Goal: Book appointment/travel/reservation

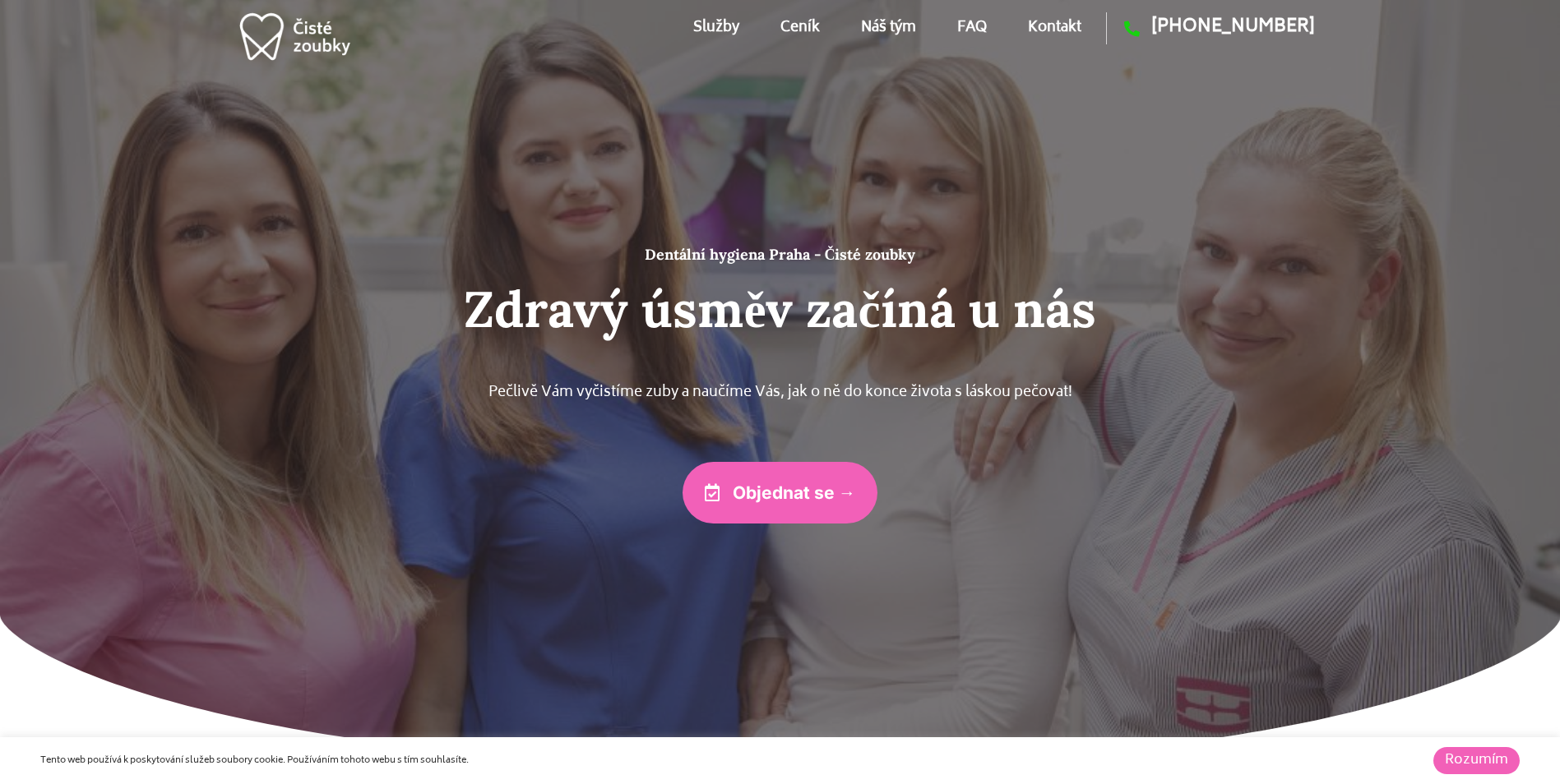
click at [1048, 23] on link "Kontakt" at bounding box center [1054, 28] width 53 height 74
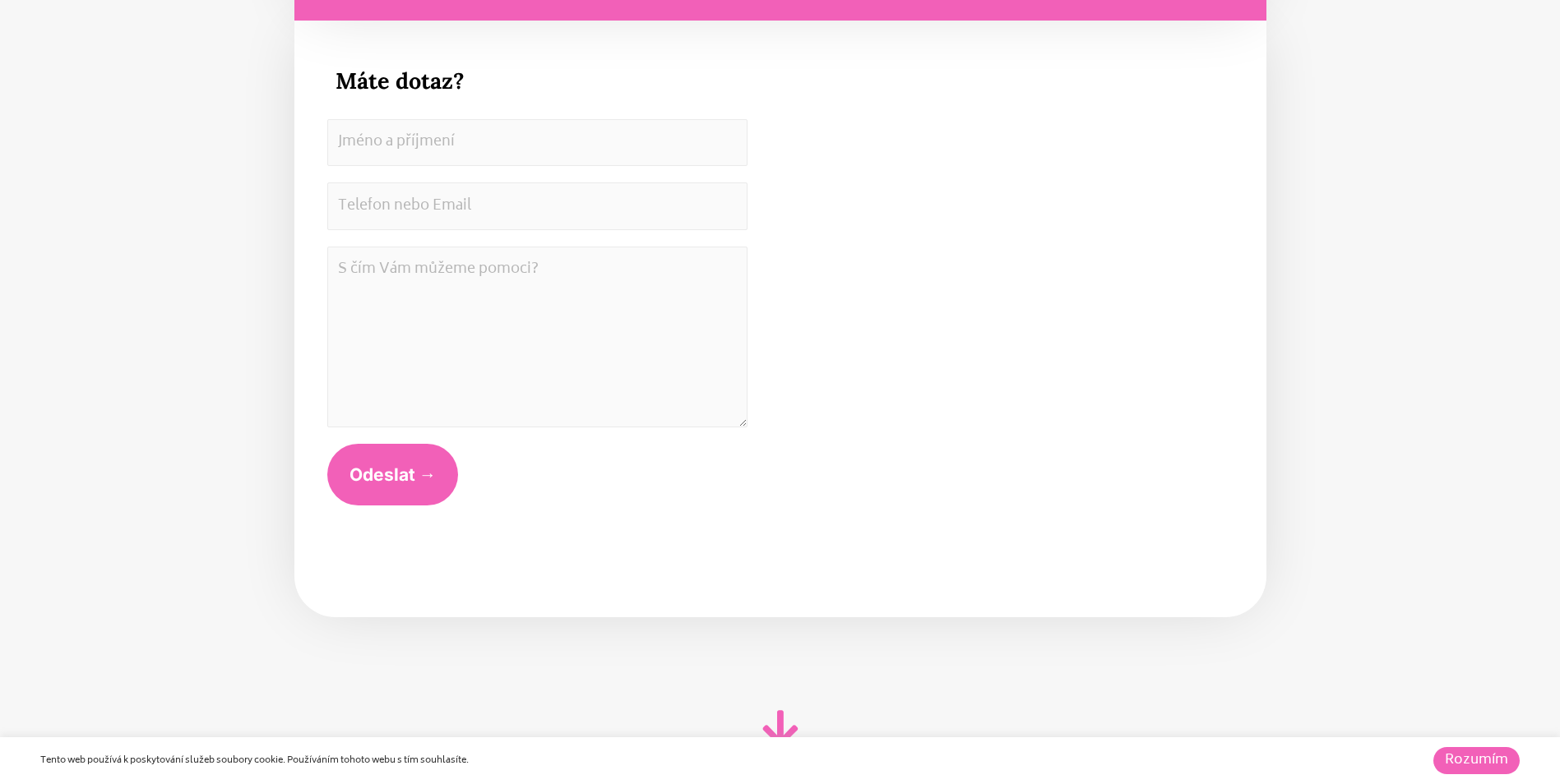
scroll to position [9198, 0]
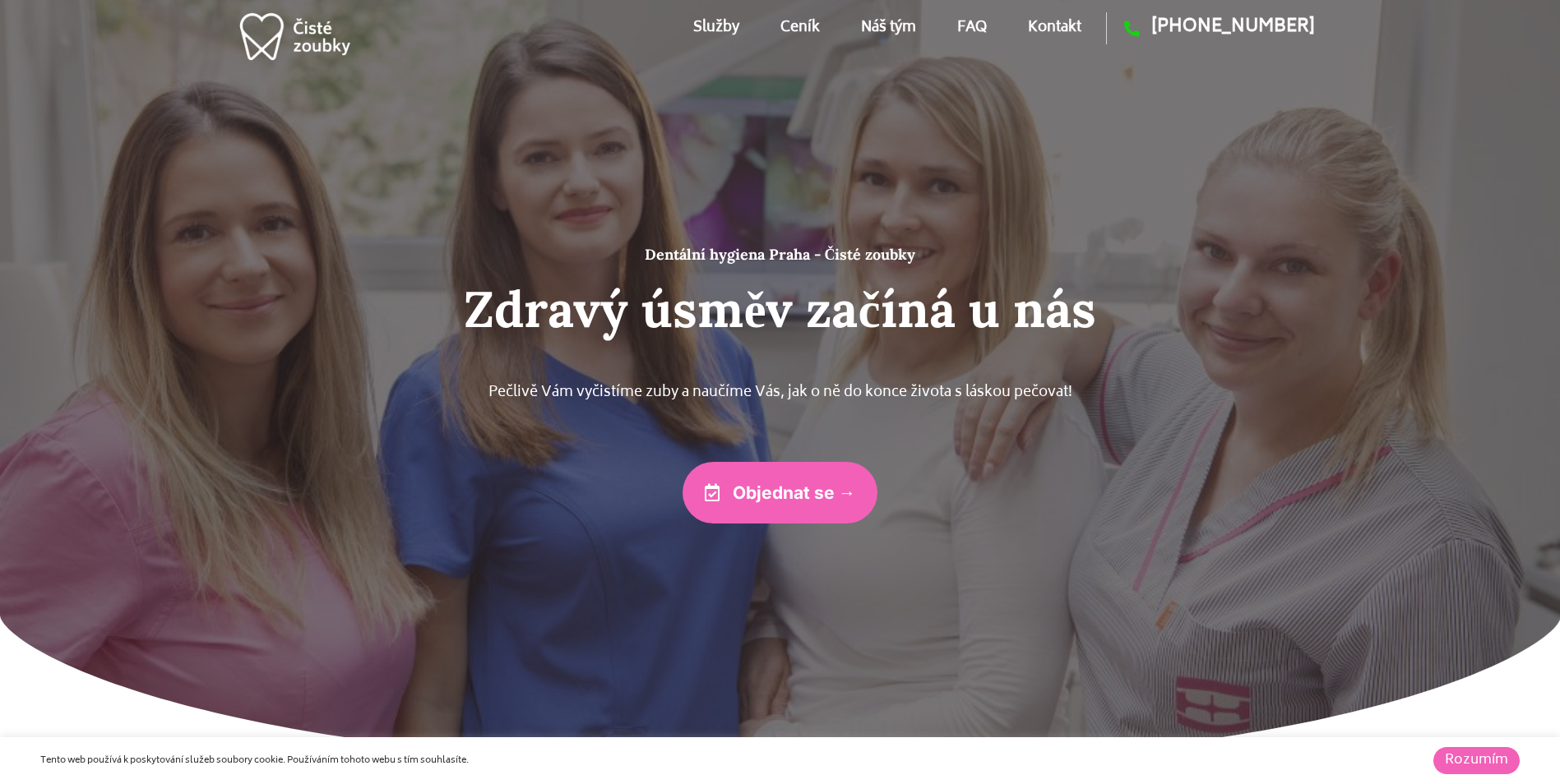
click at [796, 30] on link "Ceník" at bounding box center [800, 28] width 39 height 74
click at [1056, 28] on link "Kontakt" at bounding box center [1054, 28] width 53 height 74
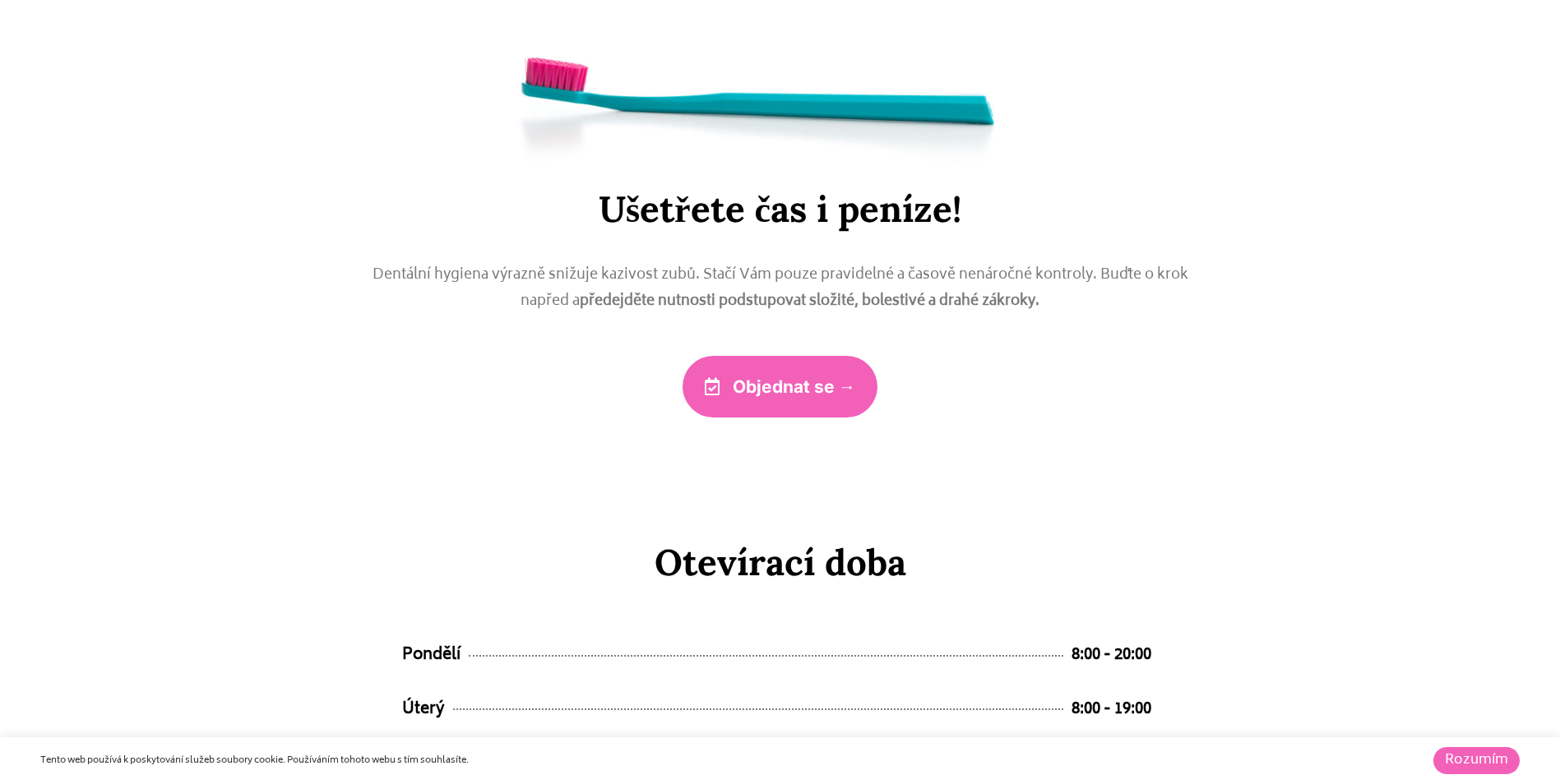
scroll to position [7802, 0]
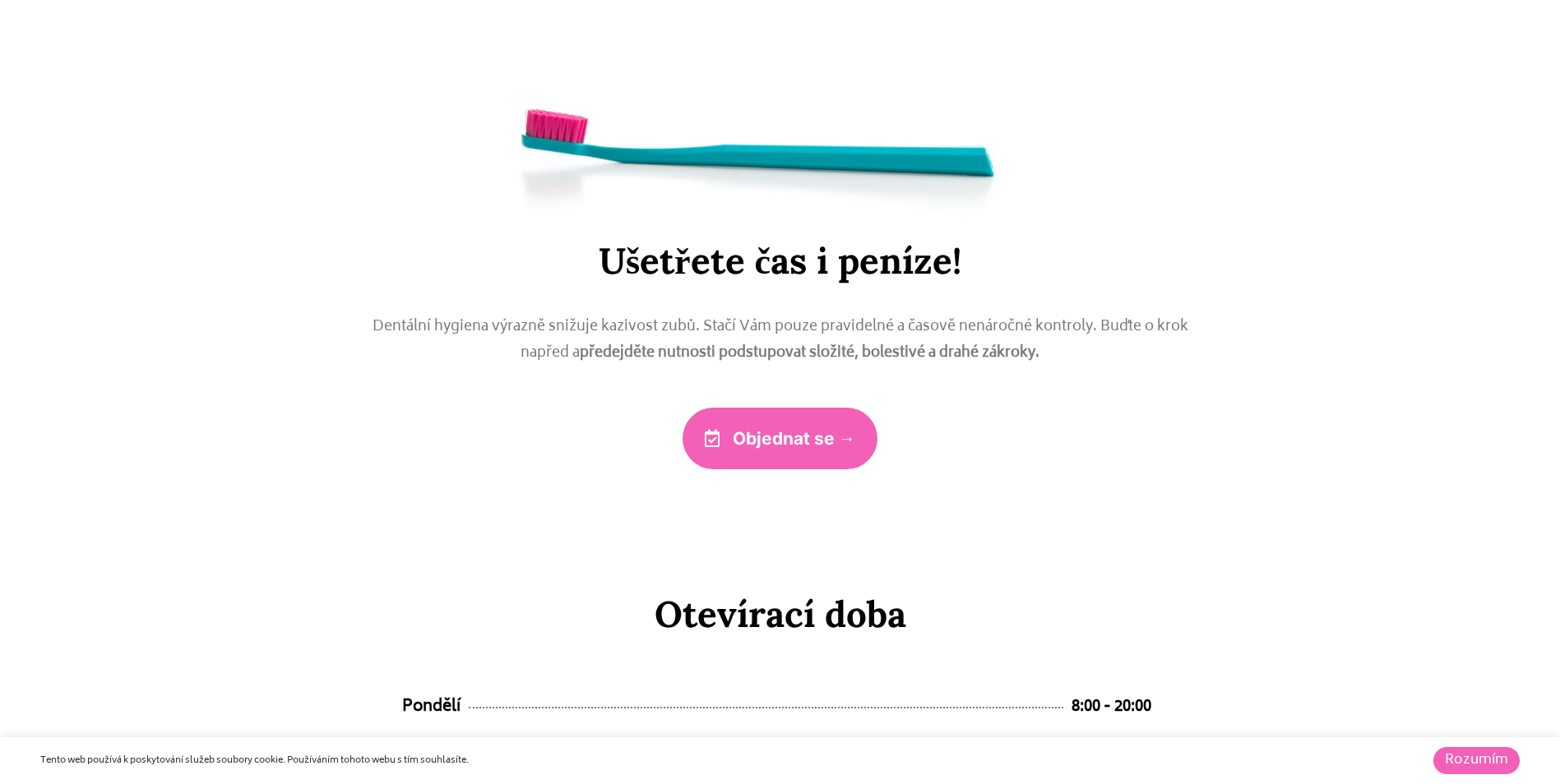
click at [813, 446] on span "Objednat se →" at bounding box center [794, 437] width 124 height 17
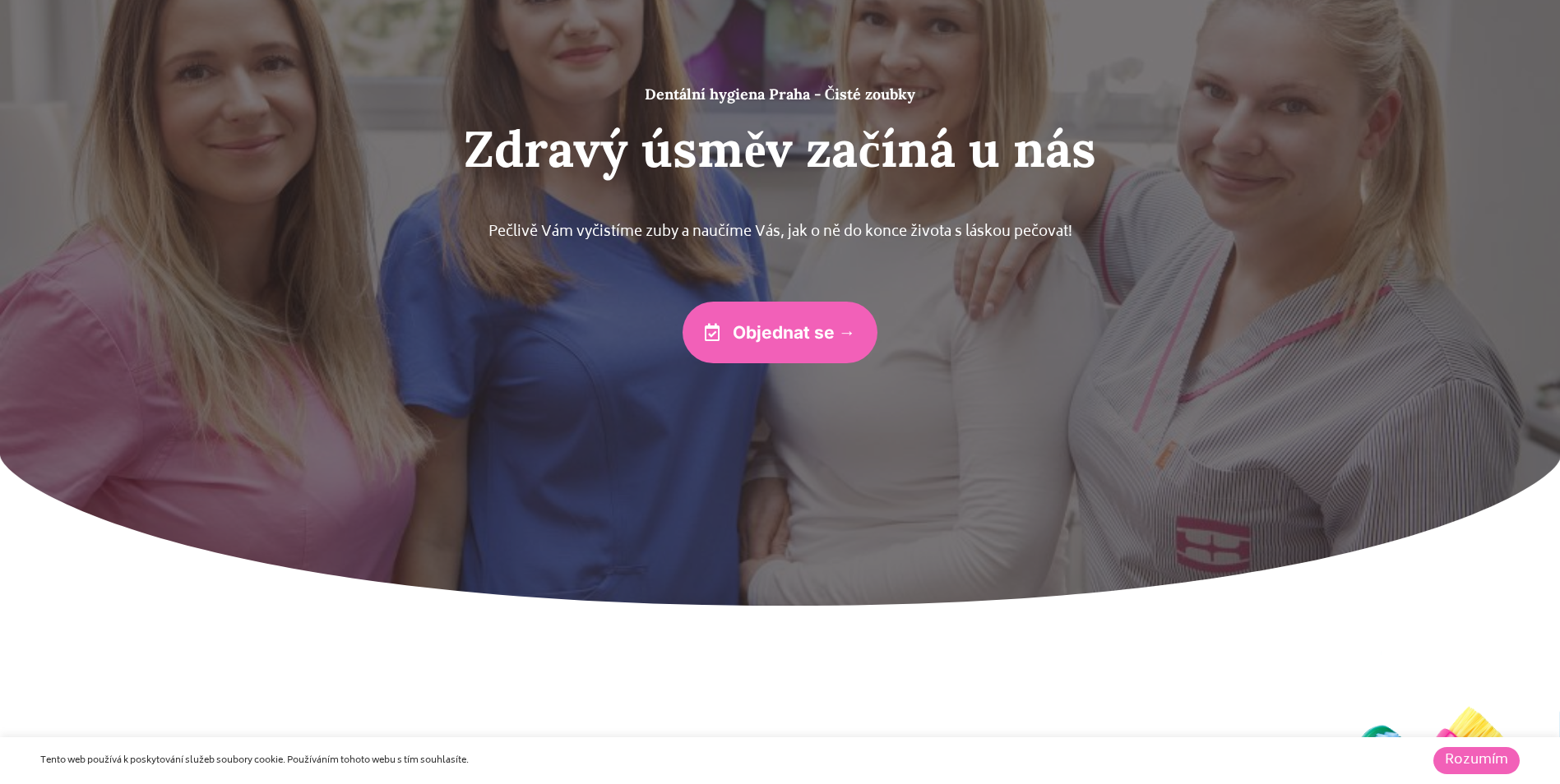
scroll to position [0, 0]
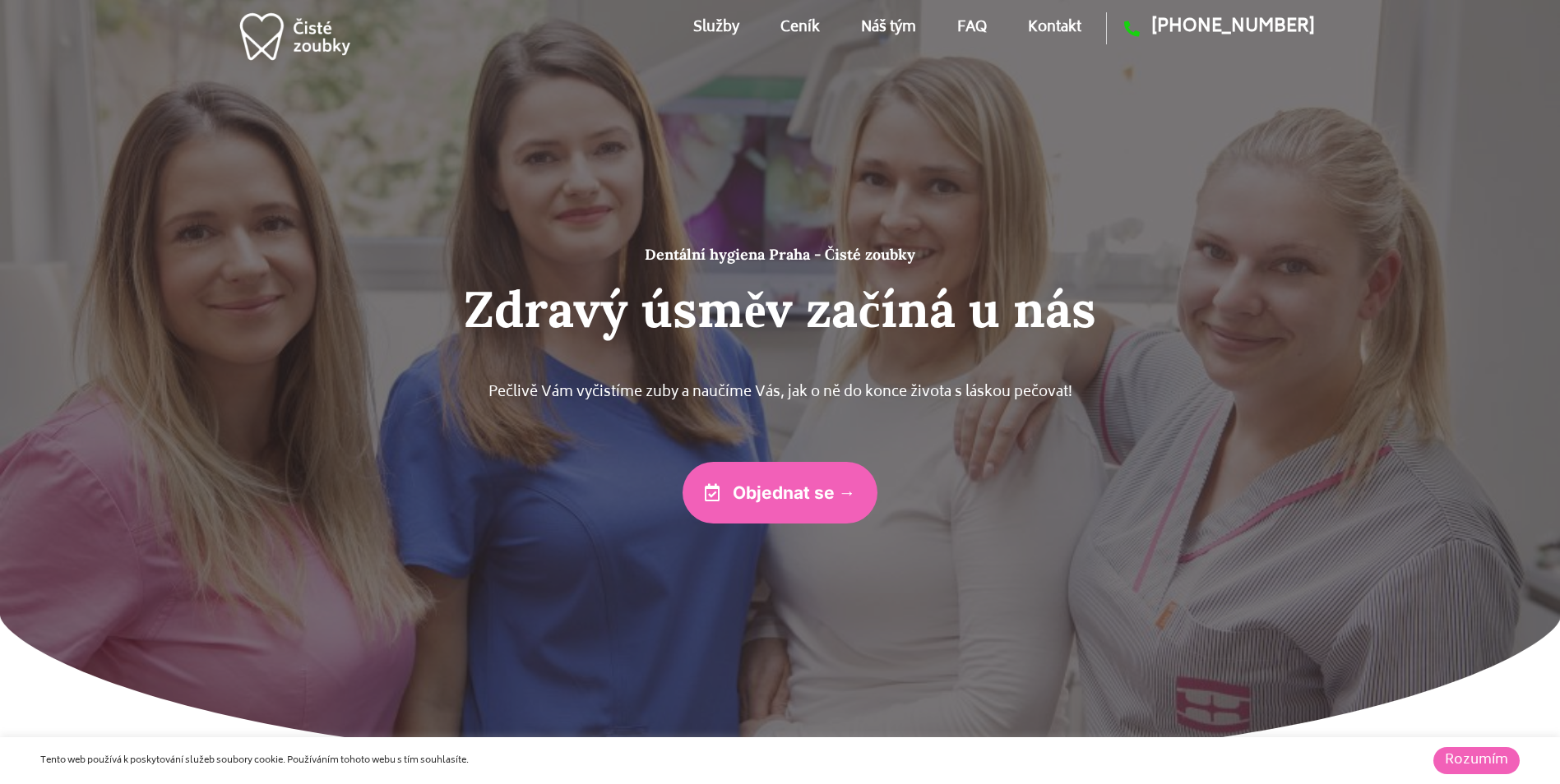
click at [792, 26] on link "Ceník" at bounding box center [800, 28] width 39 height 74
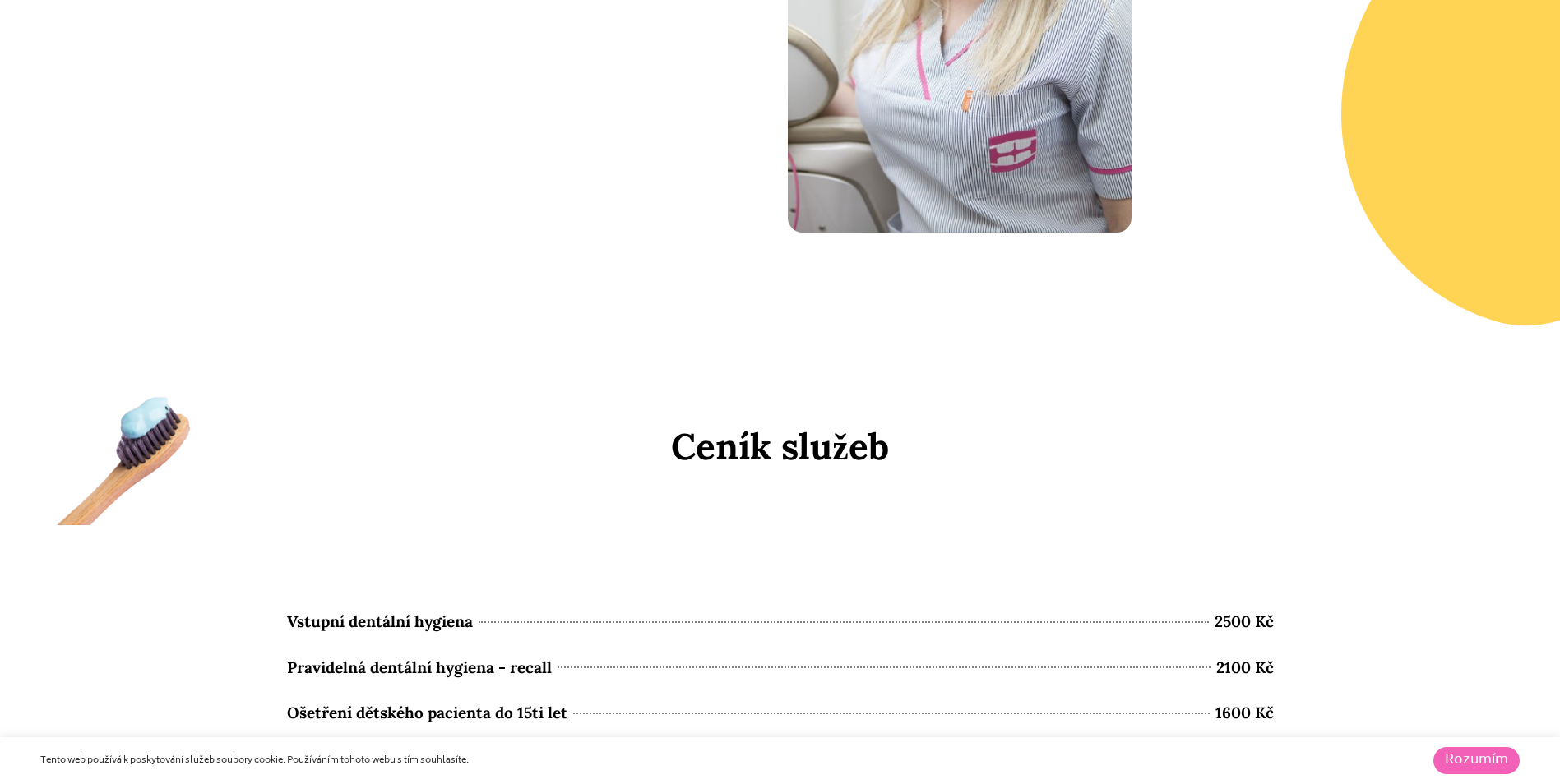
scroll to position [7081, 0]
